Goal: Information Seeking & Learning: Find specific fact

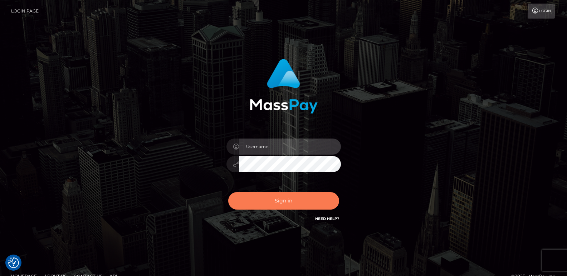
type input "ts2.es"
click at [254, 198] on button "Sign in" at bounding box center [283, 201] width 111 height 18
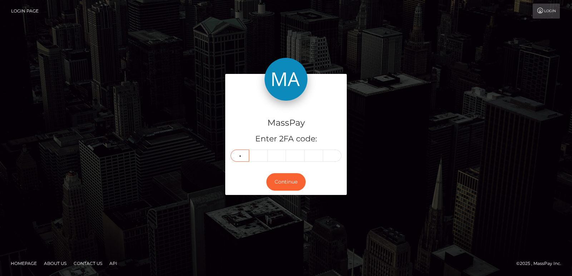
type input "1"
type input "2"
type input "1"
type input "7"
type input "2"
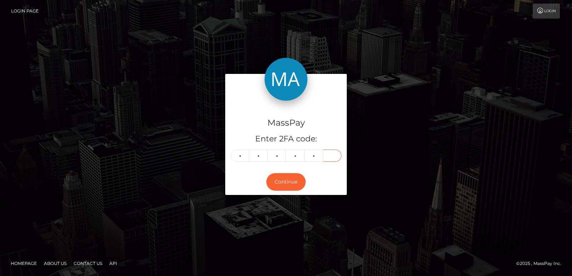
type input "2"
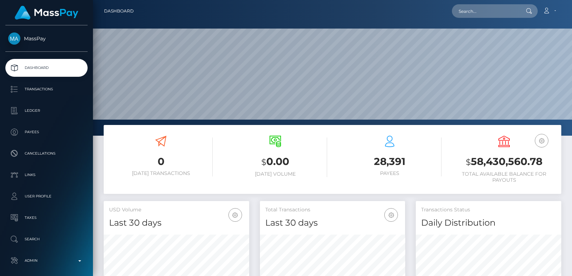
scroll to position [127, 145]
click at [466, 13] on input "text" at bounding box center [485, 11] width 67 height 14
paste input "jessie.lynn.89@icloud.com"
type input "jessie.lynn.89@icloud.com"
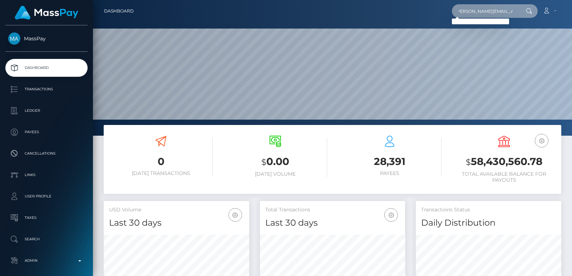
scroll to position [0, 0]
drag, startPoint x: 470, startPoint y: 2, endPoint x: 466, endPoint y: 10, distance: 8.8
click at [466, 10] on nav "Dashboard jessie.lynn.89@icloud.com Loading... Loading..." at bounding box center [332, 11] width 479 height 22
click at [466, 10] on input "jessie.lynn.89@icloud.com" at bounding box center [485, 11] width 67 height 14
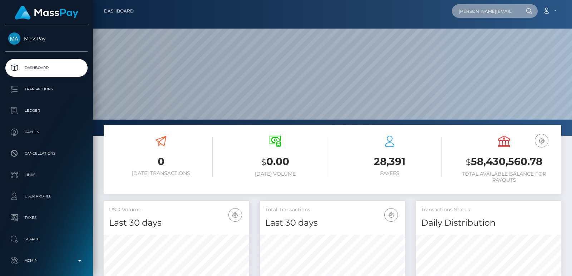
click at [466, 10] on input "jessie.lynn.89@icloud.com" at bounding box center [485, 11] width 67 height 14
paste input "jessie.lynn.89@icloud.com"
type input "jessie.lynn.89@icloud.com"
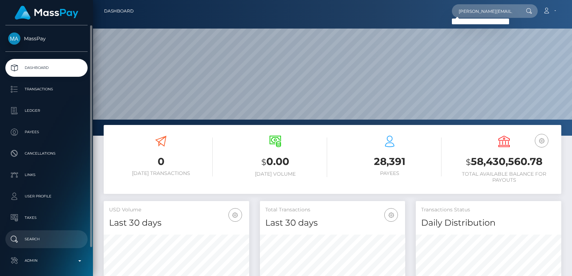
click at [53, 247] on link "Search" at bounding box center [46, 240] width 82 height 18
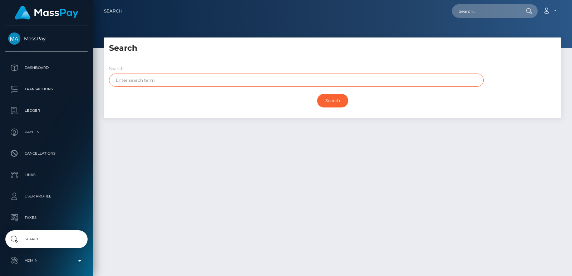
click at [154, 75] on input "text" at bounding box center [296, 80] width 375 height 13
paste input "Jessica"
type input "Jessica"
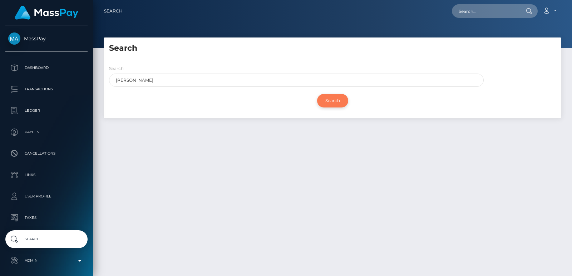
click at [333, 97] on input "Search" at bounding box center [332, 101] width 31 height 14
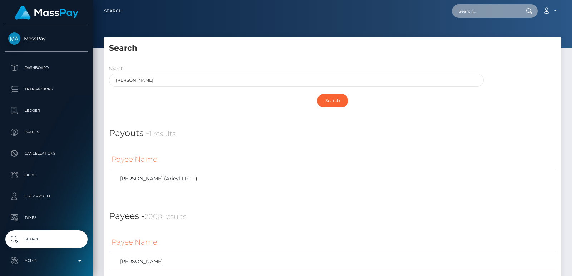
click at [468, 12] on input "text" at bounding box center [485, 11] width 67 height 14
paste input "cecilleofanis@gmail.com"
type input "cecilleofanis@gmail.com"
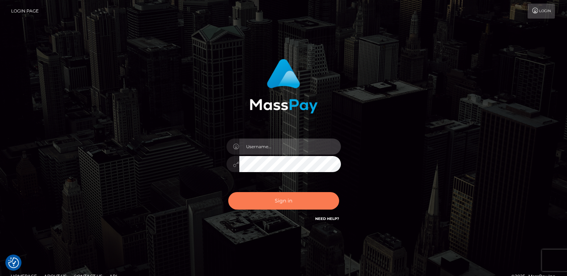
type input "[DOMAIN_NAME]"
click at [277, 206] on button "Sign in" at bounding box center [283, 201] width 111 height 18
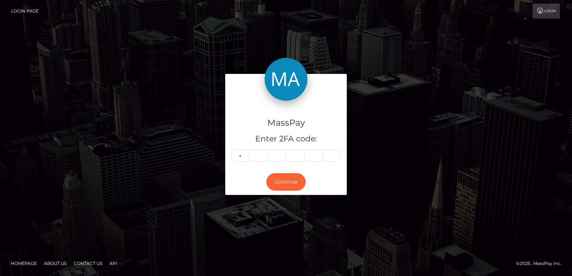
type input "9"
type input "4"
type input "2"
type input "0"
type input "4"
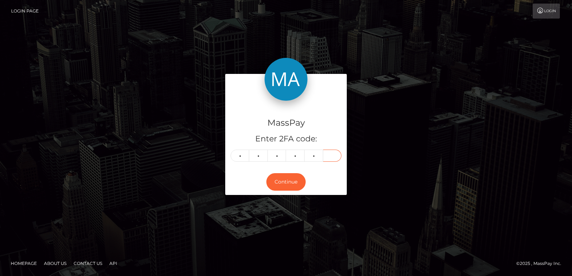
type input "4"
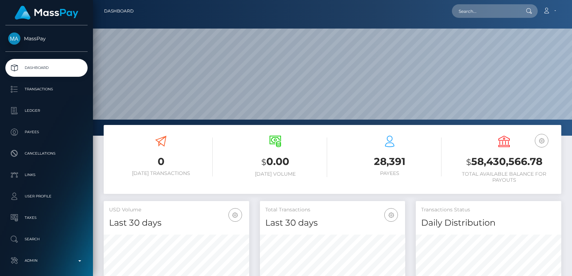
scroll to position [127, 145]
click at [473, 11] on input "text" at bounding box center [485, 11] width 67 height 14
paste input "[EMAIL_ADDRESS][DOMAIN_NAME]"
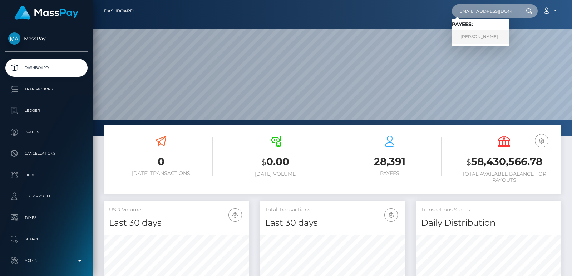
type input "[EMAIL_ADDRESS][DOMAIN_NAME]"
click at [477, 38] on link "[PERSON_NAME]" at bounding box center [480, 36] width 57 height 13
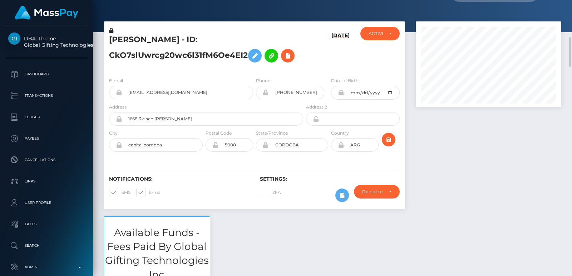
scroll to position [5, 0]
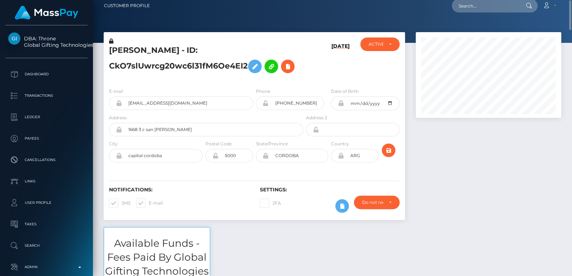
click at [137, 53] on h5 "GABRIELA MARICEL CABRERA - ID: CkO7slUwrcg20wc6l31fM6Oe4EI2" at bounding box center [204, 61] width 190 height 32
copy h5 "GABRIELA"
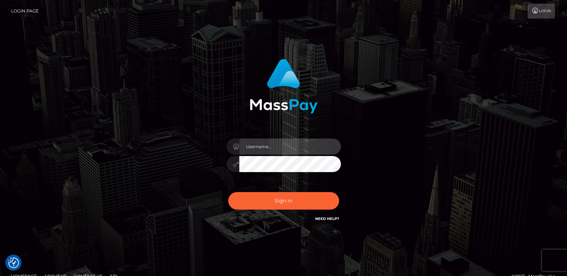
type input "[DOMAIN_NAME]"
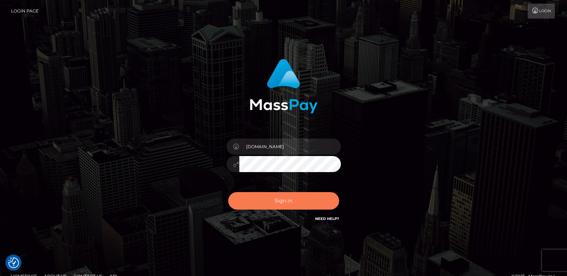
drag, startPoint x: 271, startPoint y: 214, endPoint x: 274, endPoint y: 206, distance: 8.5
click at [274, 206] on div "Sign in Need Help?" at bounding box center [283, 204] width 125 height 32
click at [274, 206] on button "Sign in" at bounding box center [283, 201] width 111 height 18
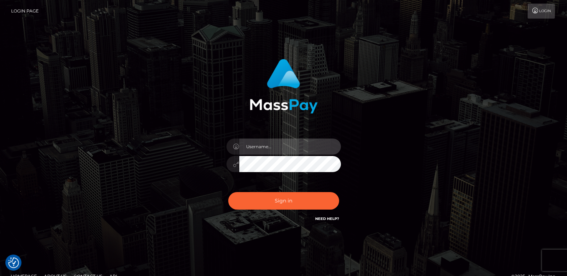
type input "[DOMAIN_NAME]"
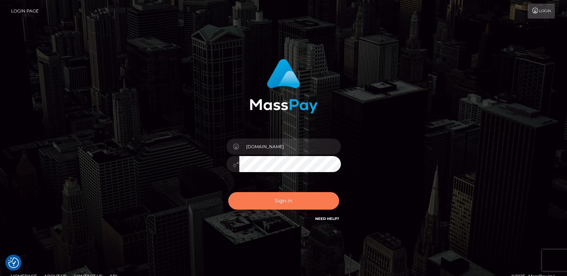
click at [275, 202] on button "Sign in" at bounding box center [283, 201] width 111 height 18
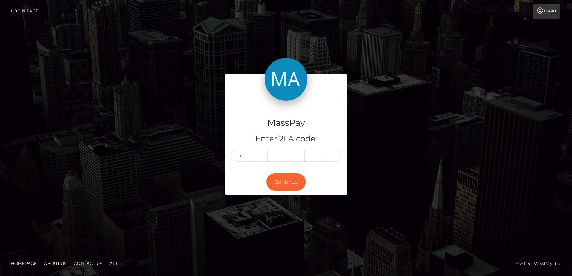
type input "2"
type input "5"
type input "0"
type input "6"
type input "4"
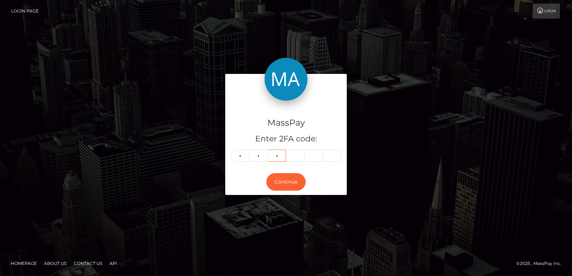
type input "7"
type input "1"
type input "6"
type input "0"
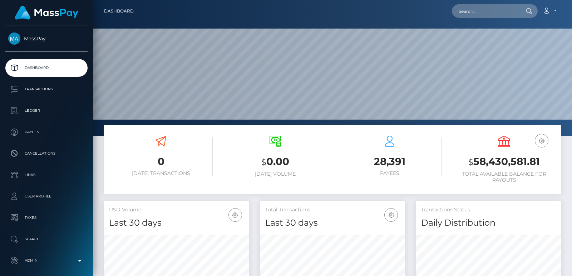
scroll to position [127, 145]
click at [456, 13] on input "text" at bounding box center [485, 11] width 67 height 14
paste input "[EMAIL_ADDRESS][DOMAIN_NAME]"
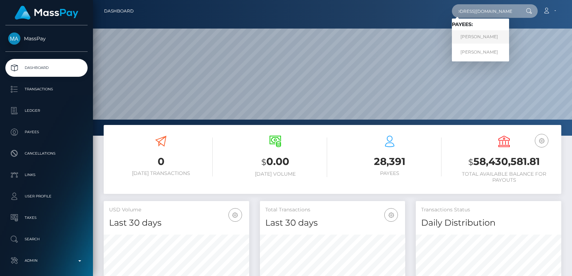
type input "[EMAIL_ADDRESS][DOMAIN_NAME]"
click at [488, 38] on link "[PERSON_NAME]" at bounding box center [480, 36] width 57 height 13
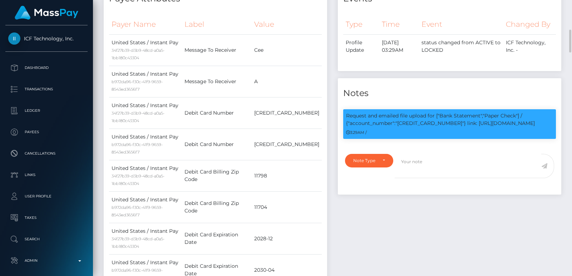
scroll to position [86, 145]
click at [370, 127] on p "Request and emailed file upload for ["Bank Statement","Paper Check"] / {"accoun…" at bounding box center [449, 119] width 207 height 15
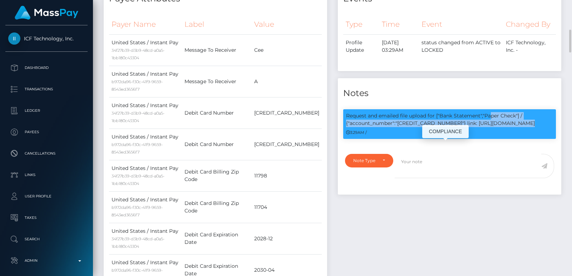
click at [370, 127] on p "Request and emailed file upload for ["Bank Statement","Paper Check"] / {"accoun…" at bounding box center [449, 119] width 207 height 15
copy div "Request and emailed file upload for ["Bank Statement","Paper Check"] / {"accoun…"
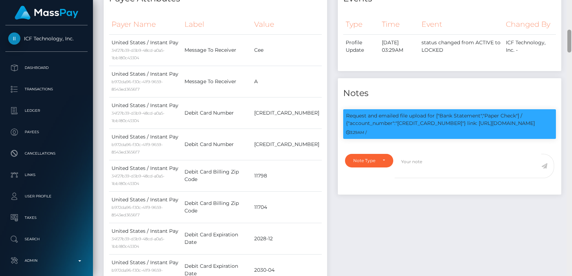
scroll to position [78, 0]
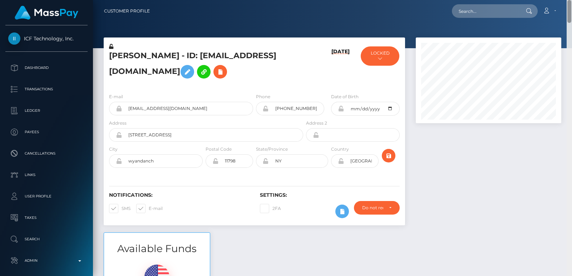
click at [569, 2] on div "Customer Profile Loading... Loading..." at bounding box center [332, 138] width 479 height 276
click at [133, 51] on h5 "chantelle b henderson - ID: chantellehenderson192@gmail.com" at bounding box center [204, 66] width 190 height 32
copy h5 "chantelle"
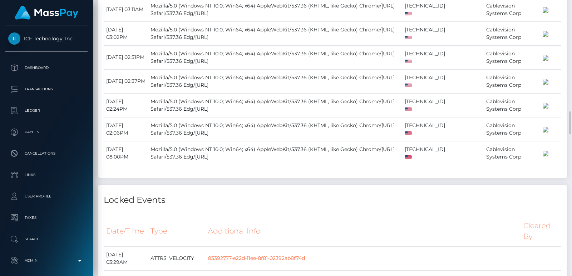
scroll to position [1459, 0]
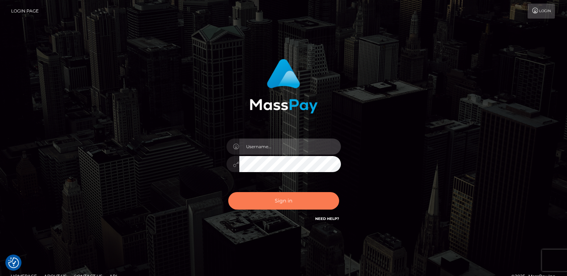
type input "ts2.es"
click at [248, 202] on button "Sign in" at bounding box center [283, 201] width 111 height 18
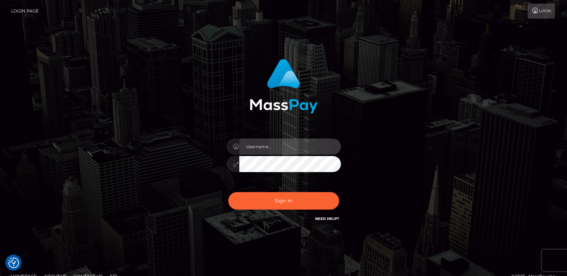
type input "ts2.es"
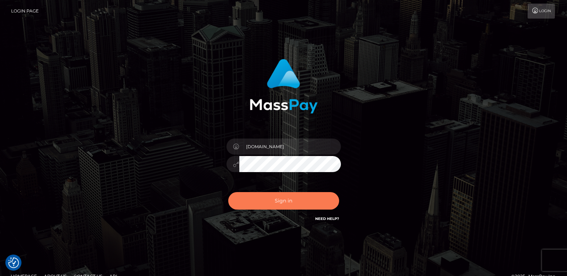
click at [280, 204] on button "Sign in" at bounding box center [283, 201] width 111 height 18
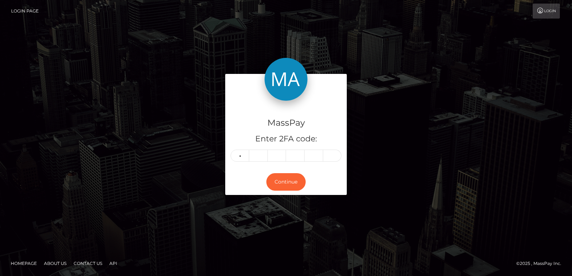
type input "6"
type input "2"
type input "9"
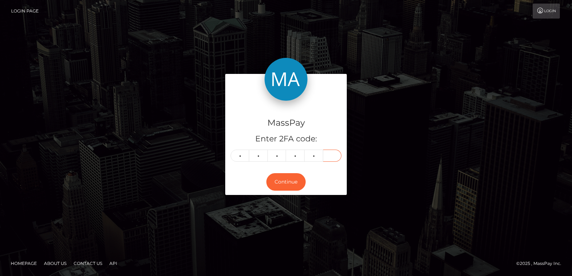
type input "1"
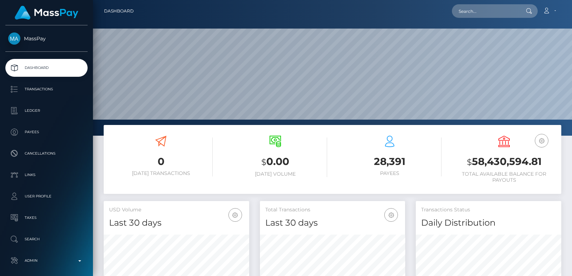
scroll to position [213, 145]
drag, startPoint x: 485, startPoint y: 19, endPoint x: 480, endPoint y: 13, distance: 7.9
click at [480, 13] on nav "Dashboard Loading... Loading... Account Edit Profile" at bounding box center [332, 11] width 479 height 22
click at [480, 13] on input "text" at bounding box center [485, 11] width 67 height 14
paste input "[EMAIL_ADDRESS][DOMAIN_NAME]"
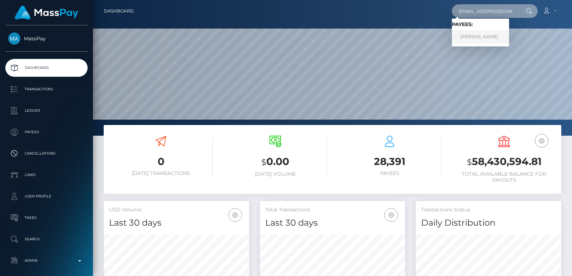
type input "[EMAIL_ADDRESS][DOMAIN_NAME]"
click at [490, 36] on link "[PERSON_NAME]" at bounding box center [480, 36] width 57 height 13
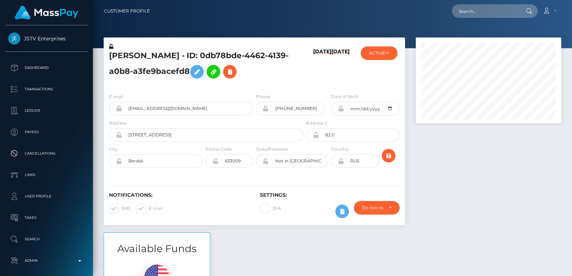
scroll to position [86, 145]
click at [475, 12] on input "text" at bounding box center [485, 11] width 67 height 14
paste input "yuji.aoook@gmail.com"
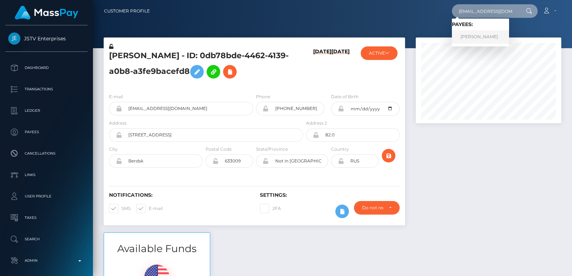
type input "yuji.aoook@gmail.com"
click at [477, 38] on link "Mokhruza Boboeva" at bounding box center [480, 36] width 57 height 13
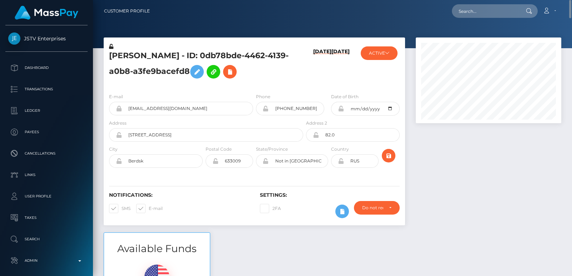
click at [138, 49] on div "[PERSON_NAME] - ID: 0db78bde-4462-4139-a0b8-a3fe9bacefd8" at bounding box center [204, 65] width 201 height 45
click at [127, 54] on h5 "[PERSON_NAME] - ID: 0db78bde-4462-4139-a0b8-a3fe9bacefd8" at bounding box center [204, 66] width 190 height 32
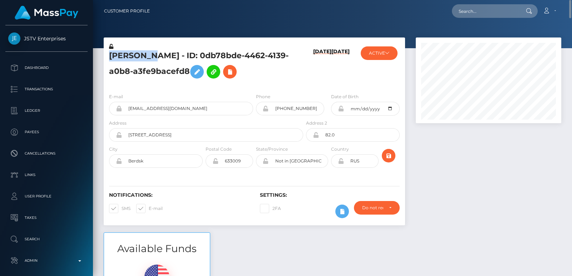
click at [127, 54] on h5 "[PERSON_NAME] - ID: 0db78bde-4462-4139-a0b8-a3fe9bacefd8" at bounding box center [204, 66] width 190 height 32
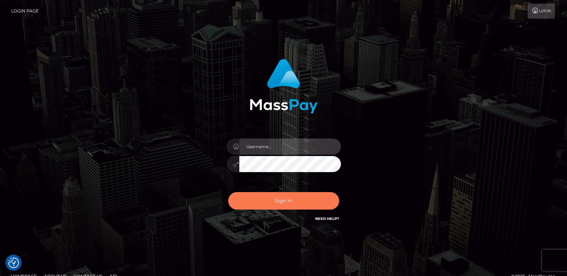
type input "[DOMAIN_NAME]"
click at [252, 201] on button "Sign in" at bounding box center [283, 201] width 111 height 18
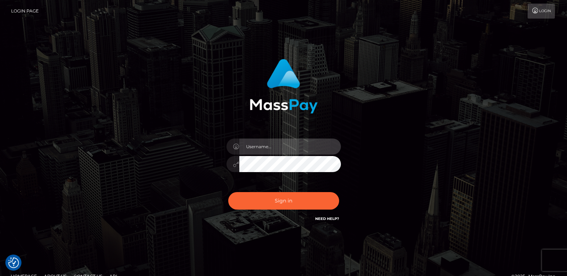
type input "[DOMAIN_NAME]"
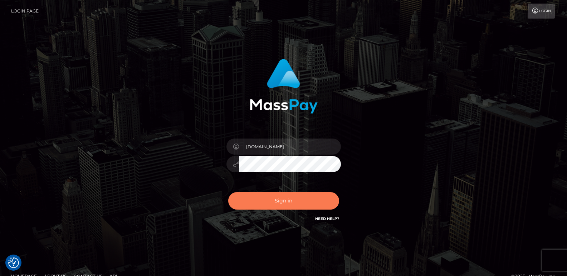
click at [252, 201] on button "Sign in" at bounding box center [283, 201] width 111 height 18
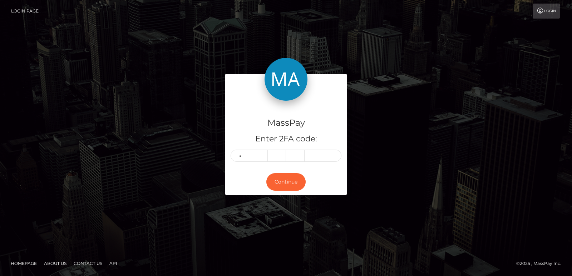
type input "7"
type input "9"
type input "6"
type input "4"
type input "8"
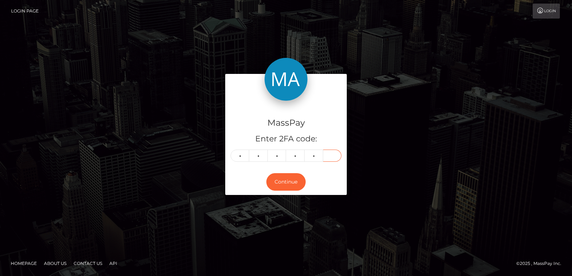
type input "2"
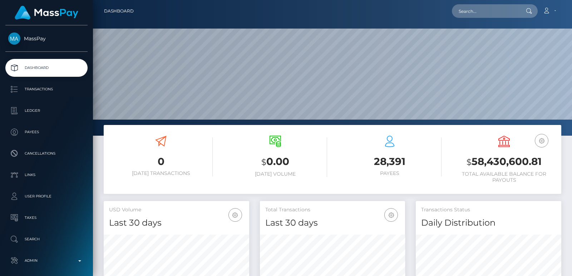
scroll to position [127, 145]
click at [467, 16] on input "text" at bounding box center [485, 11] width 67 height 14
paste input "martina.lopez.verdecia@gmail.com"
type input "martina.lopez.verdecia@gmail.com"
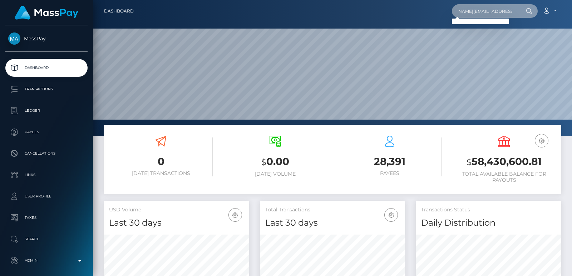
scroll to position [0, 0]
click at [491, 5] on input "martina.lopez.verdecia@gmail.com" at bounding box center [485, 11] width 67 height 14
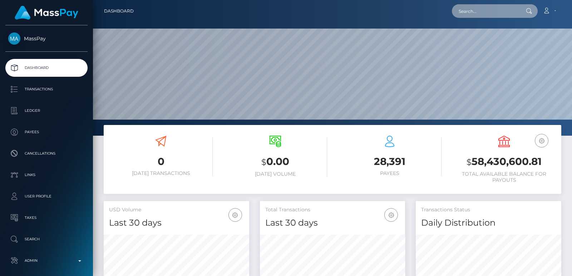
paste input "martina.lopez.verdecia@gmail.com"
type input "martina.lopez.verdecia@gmail.com"
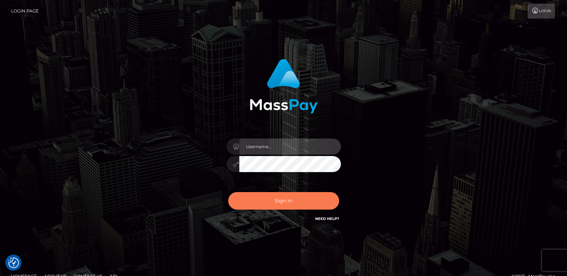
type input "[DOMAIN_NAME]"
click at [272, 201] on button "Sign in" at bounding box center [283, 201] width 111 height 18
type input "[DOMAIN_NAME]"
click at [258, 203] on button "Sign in" at bounding box center [283, 201] width 111 height 18
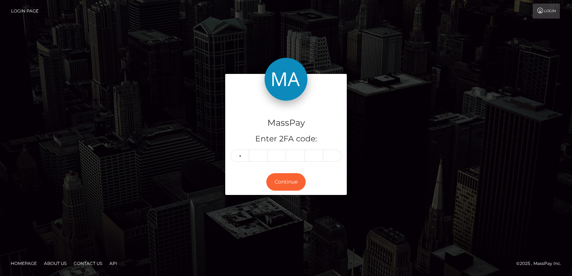
type input "0"
type input "7"
type input "3"
type input "6"
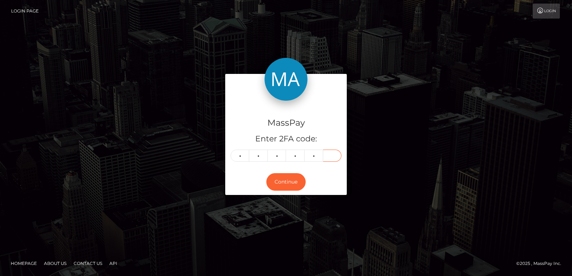
type input "7"
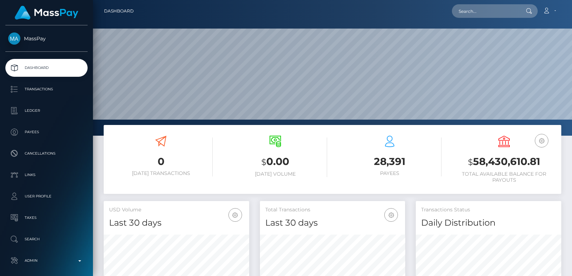
scroll to position [136, 479]
click at [480, 9] on input "text" at bounding box center [485, 11] width 67 height 14
paste input "greekgirl6@web.de"
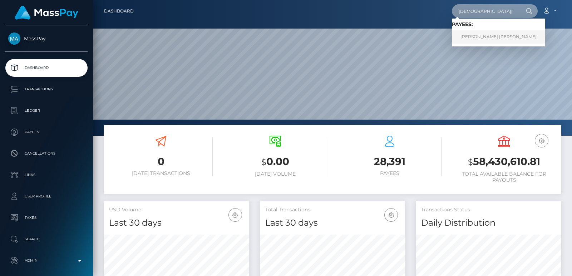
type input "greekgirl6@web.de"
click at [487, 39] on link "Martina Raphaela Lopez Verdecia" at bounding box center [498, 36] width 93 height 13
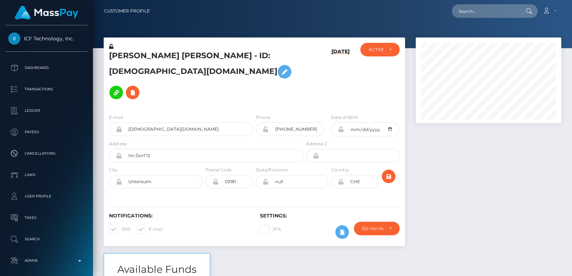
scroll to position [86, 145]
click at [478, 14] on input "text" at bounding box center [485, 11] width 67 height 14
paste input "[DEMOGRAPHIC_DATA][DOMAIN_NAME]"
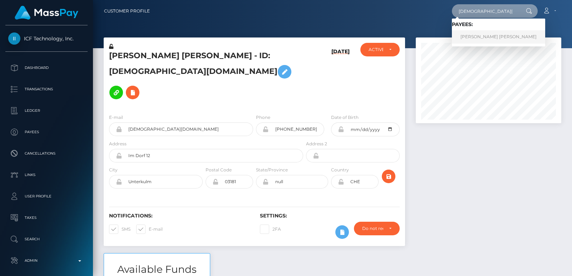
type input "[DEMOGRAPHIC_DATA][DOMAIN_NAME]"
click at [488, 38] on link "Martina Raphaela Lopez Verdecia" at bounding box center [498, 36] width 93 height 13
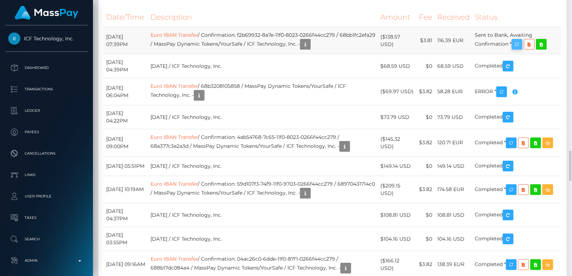
scroll to position [86, 145]
drag, startPoint x: 519, startPoint y: 122, endPoint x: 523, endPoint y: 121, distance: 4.3
click at [521, 49] on icon "button" at bounding box center [517, 44] width 9 height 9
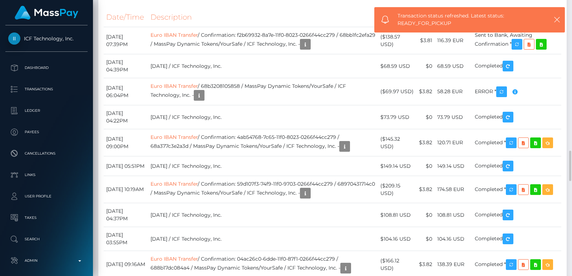
drag, startPoint x: 523, startPoint y: 121, endPoint x: 482, endPoint y: 66, distance: 69.2
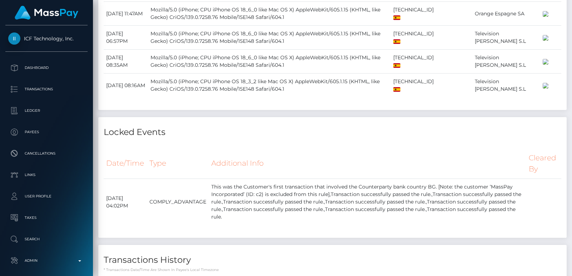
click at [570, 22] on div at bounding box center [569, 138] width 5 height 276
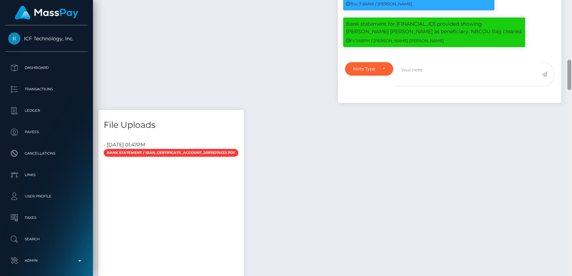
click at [570, 22] on div at bounding box center [569, 138] width 5 height 276
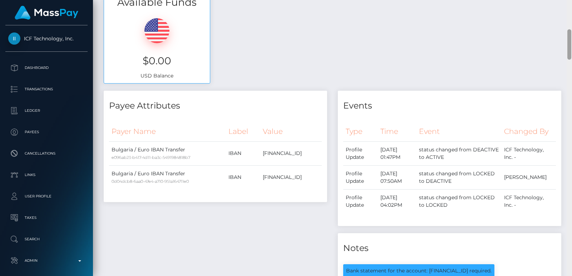
scroll to position [0, 0]
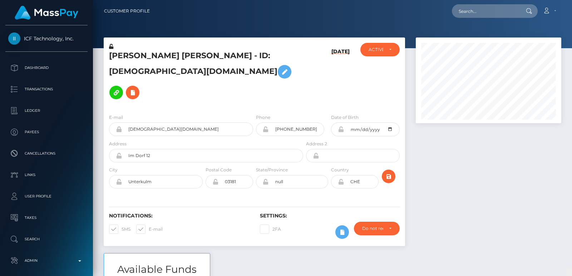
click at [132, 58] on h5 "Martina Raphaela Lopez Verdecia - ID: greekgirl6@web.de" at bounding box center [204, 76] width 190 height 53
copy h5 "Martina"
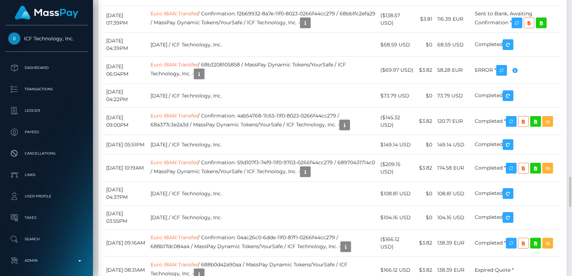
scroll to position [1416, 0]
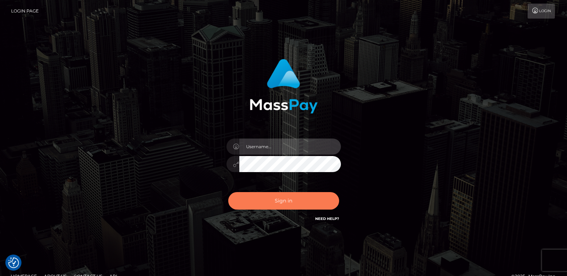
type input "[DOMAIN_NAME]"
click at [264, 202] on button "Sign in" at bounding box center [283, 201] width 111 height 18
type input "[DOMAIN_NAME]"
click at [288, 200] on button "Sign in" at bounding box center [283, 201] width 111 height 18
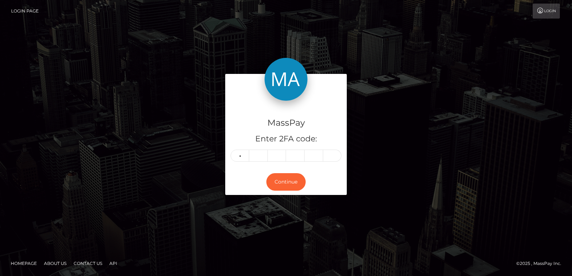
type input "2"
type input "4"
type input "5"
type input "6"
type input "1"
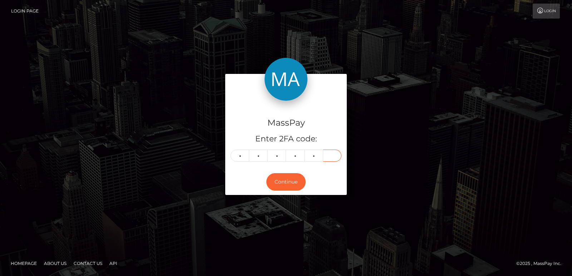
type input "1"
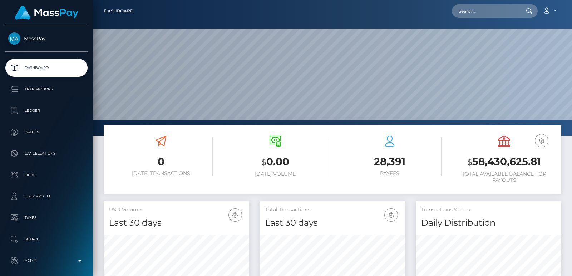
scroll to position [127, 145]
click at [473, 10] on input "text" at bounding box center [485, 11] width 67 height 14
paste input "monica.a.lamas@gmail.com"
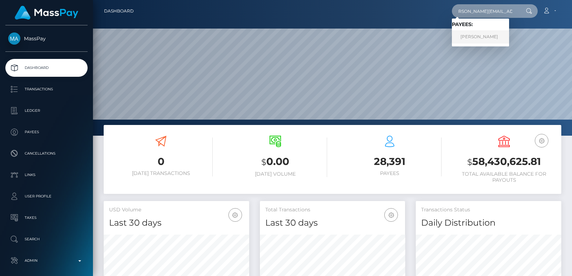
type input "monica.a.lamas@gmail.com"
click at [472, 36] on link "Monica Alejandra Lamas" at bounding box center [480, 36] width 57 height 13
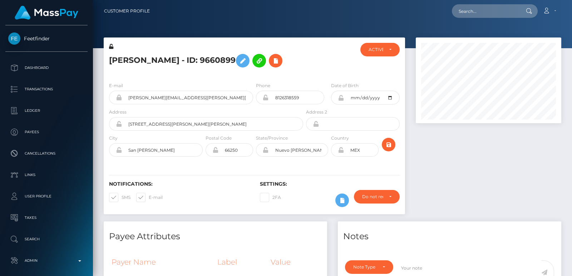
scroll to position [86, 145]
click at [482, 7] on input "text" at bounding box center [485, 11] width 67 height 14
paste input "monica.a.lamas@gmail.com"
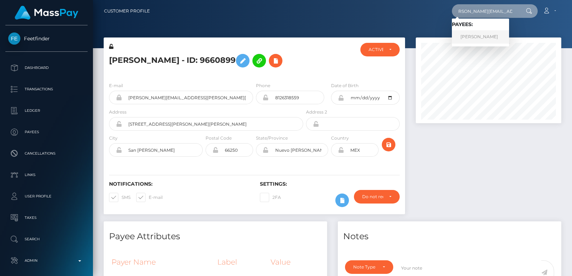
type input "monica.a.lamas@gmail.com"
click at [482, 37] on link "Monica Alejandra Lamas" at bounding box center [480, 36] width 57 height 13
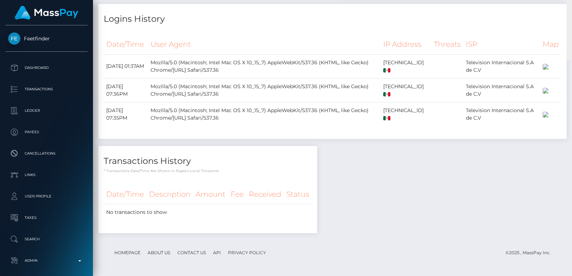
scroll to position [89, 0]
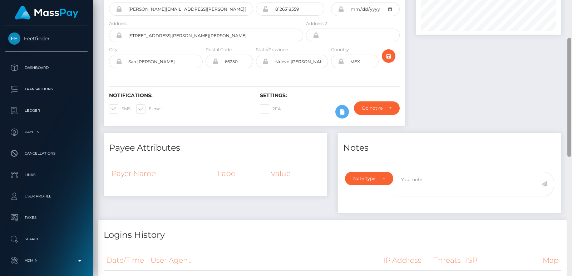
click at [572, 34] on div at bounding box center [569, 138] width 5 height 276
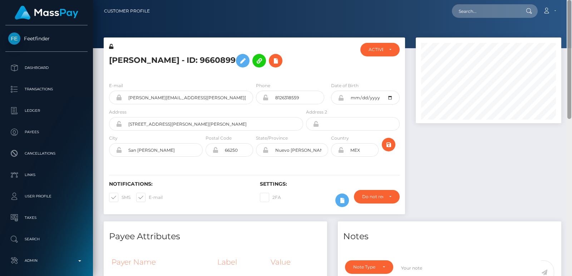
click at [572, 34] on div at bounding box center [569, 138] width 5 height 276
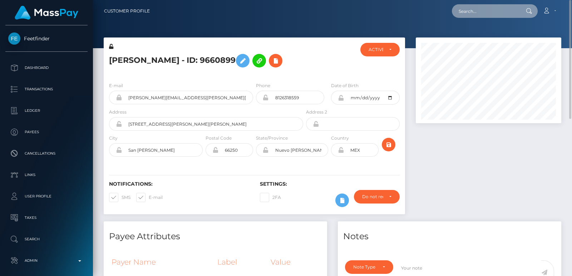
click at [477, 12] on input "text" at bounding box center [485, 11] width 67 height 14
paste input "kisasaffair@gmail.com"
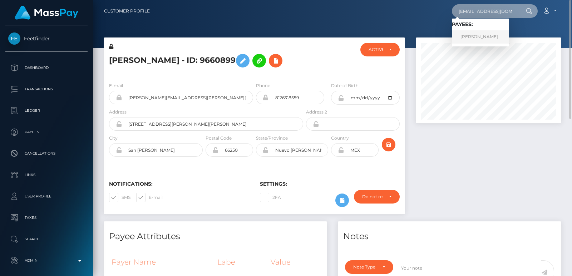
type input "kisasaffair@gmail.com"
click at [488, 39] on link "Kristyna Andrlova" at bounding box center [480, 36] width 57 height 13
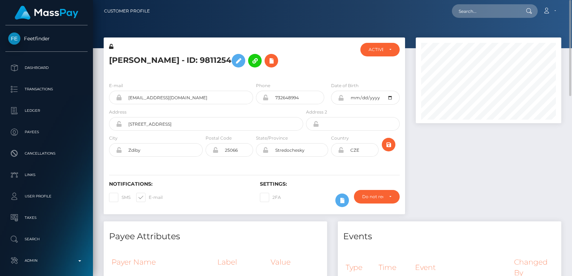
click at [125, 64] on h5 "[PERSON_NAME] - ID: 9811254" at bounding box center [204, 60] width 190 height 21
copy h5 "Kristyna"
click at [473, 9] on input "text" at bounding box center [485, 11] width 67 height 14
paste input "[EMAIL_ADDRESS][DOMAIN_NAME]"
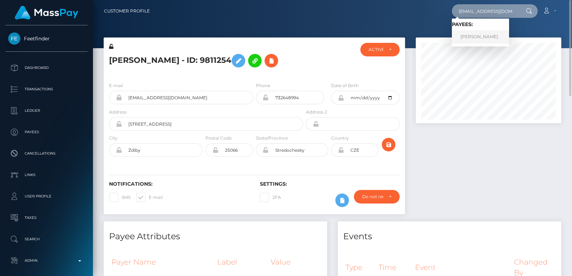
type input "[EMAIL_ADDRESS][DOMAIN_NAME]"
click at [473, 36] on link "[PERSON_NAME]" at bounding box center [480, 36] width 57 height 13
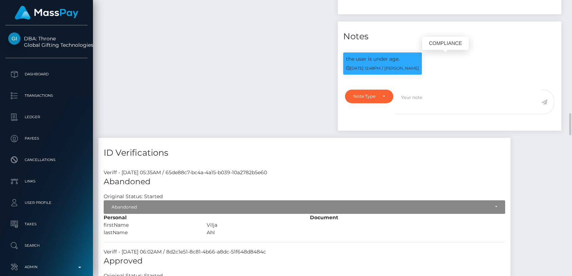
scroll to position [86, 145]
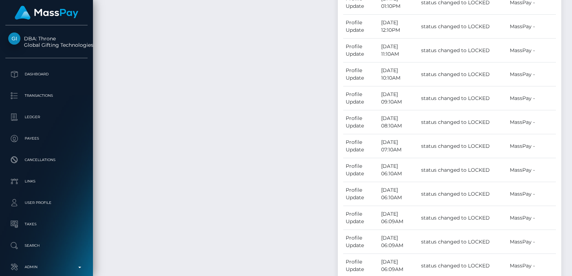
click at [566, 46] on div at bounding box center [569, 138] width 5 height 276
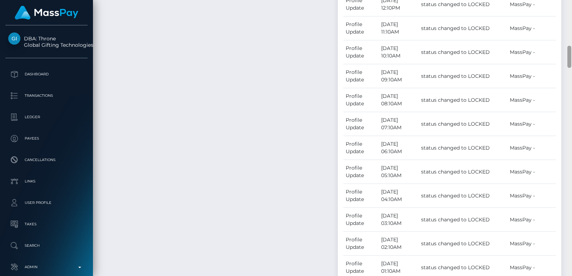
click at [566, 46] on div at bounding box center [570, 57] width 4 height 22
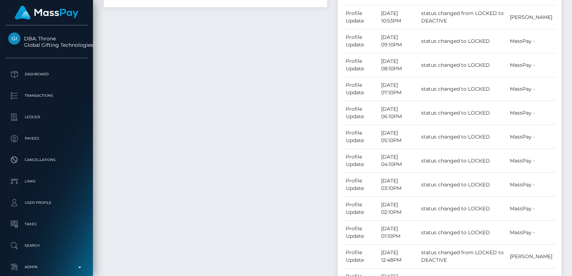
click at [566, 9] on div "Customer Profile Loading... Loading..." at bounding box center [332, 138] width 479 height 276
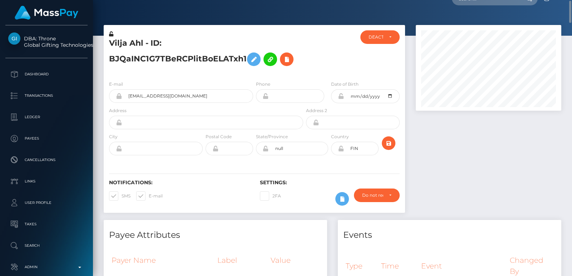
click at [119, 44] on h5 "Vilja Ahl - ID: BJQaINC1G7TBeRCPlitBoELATxh1" at bounding box center [204, 54] width 190 height 32
copy h5 "Vilja"
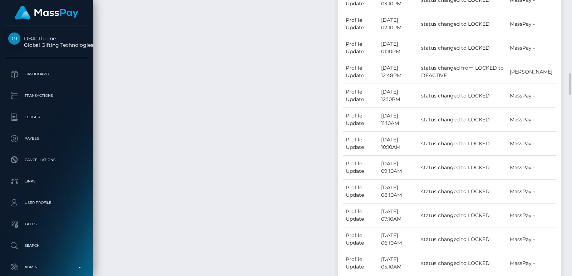
scroll to position [517, 0]
